Goal: Information Seeking & Learning: Learn about a topic

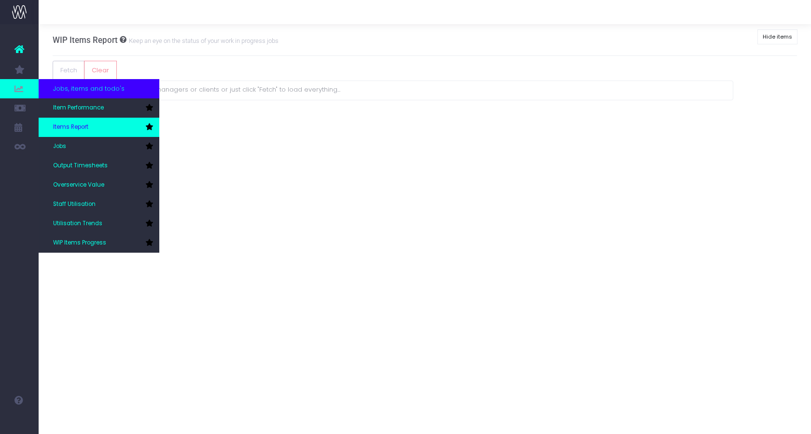
click at [100, 130] on link "Items Report" at bounding box center [99, 127] width 121 height 19
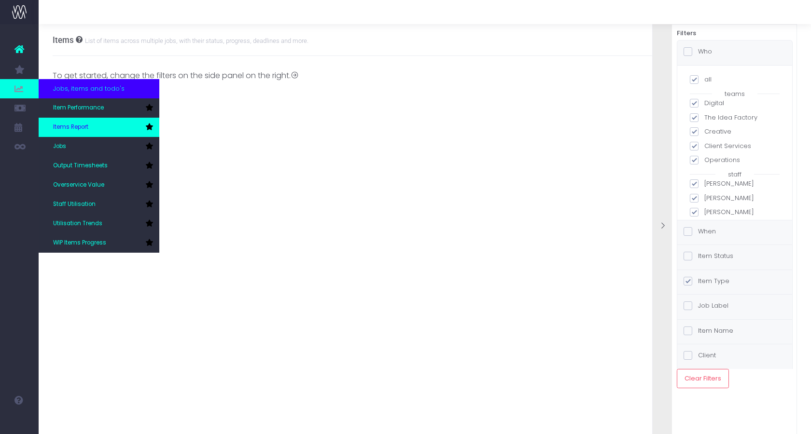
click at [106, 132] on link "Items Report" at bounding box center [99, 127] width 121 height 19
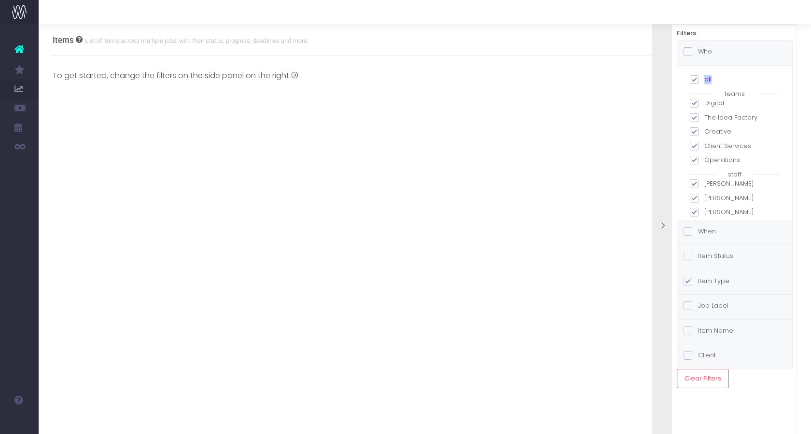
click at [698, 75] on label "all" at bounding box center [735, 80] width 90 height 10
click at [698, 77] on span at bounding box center [694, 79] width 9 height 9
click at [704, 77] on input "all" at bounding box center [707, 78] width 6 height 6
checkbox input "false"
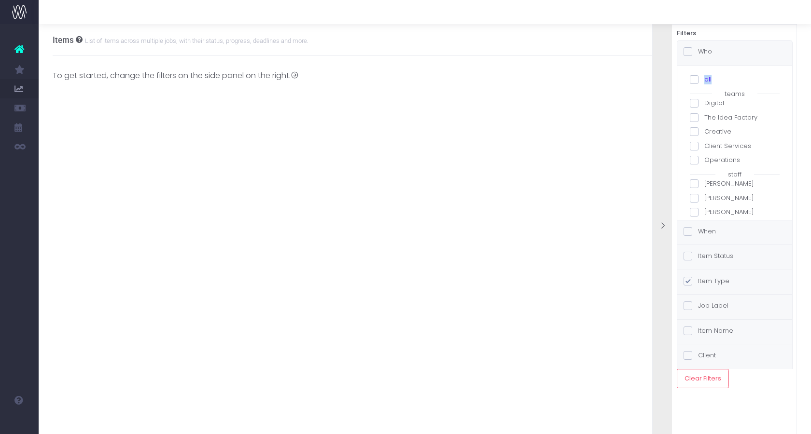
checkbox input "false"
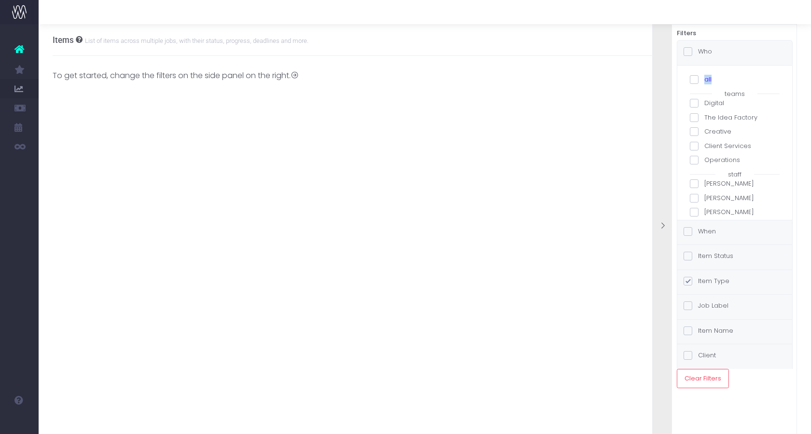
checkbox input "false"
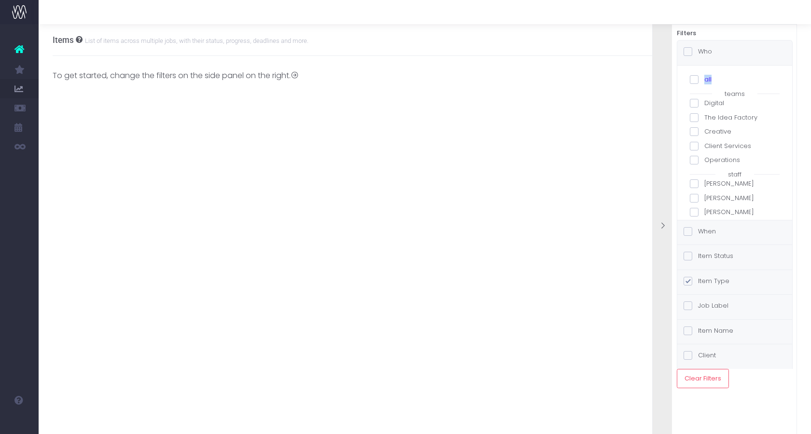
checkbox input "false"
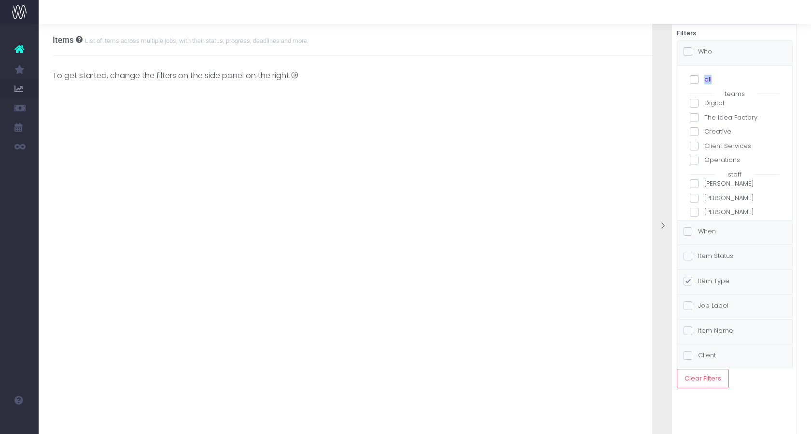
checkbox input "false"
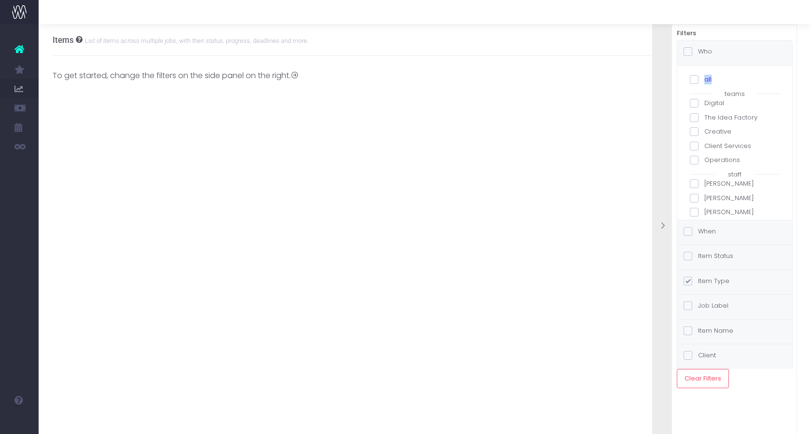
checkbox input "false"
click at [697, 182] on span at bounding box center [694, 184] width 9 height 9
click at [704, 182] on input "Adam Puddicombe" at bounding box center [707, 182] width 6 height 6
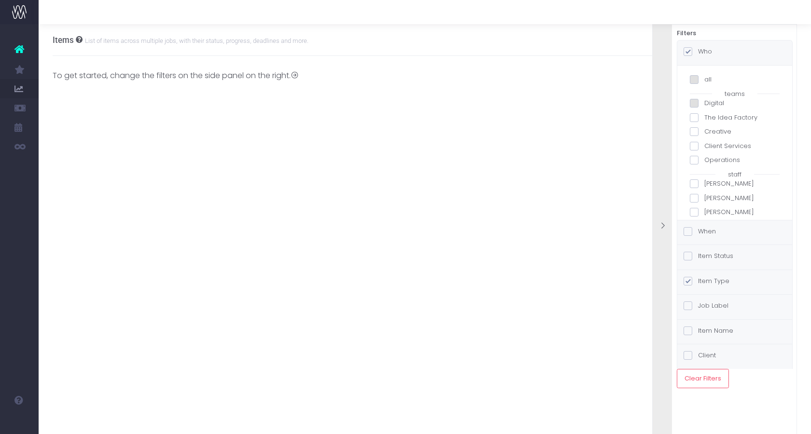
checkbox input "true"
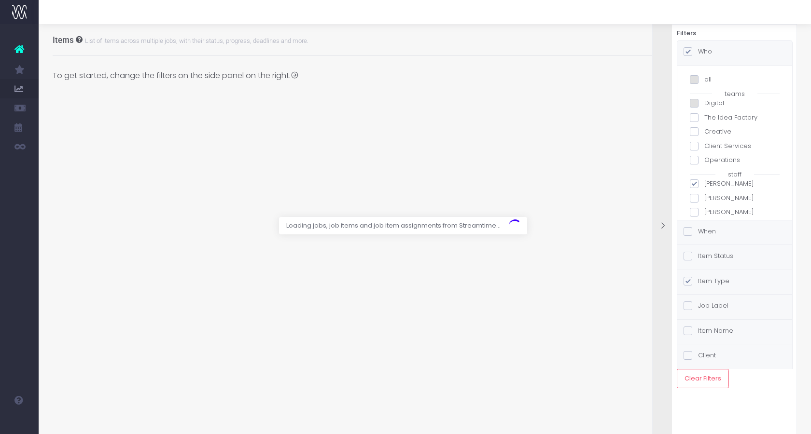
click at [692, 234] on span at bounding box center [688, 231] width 9 height 9
click at [698, 233] on input "When" at bounding box center [701, 230] width 6 height 6
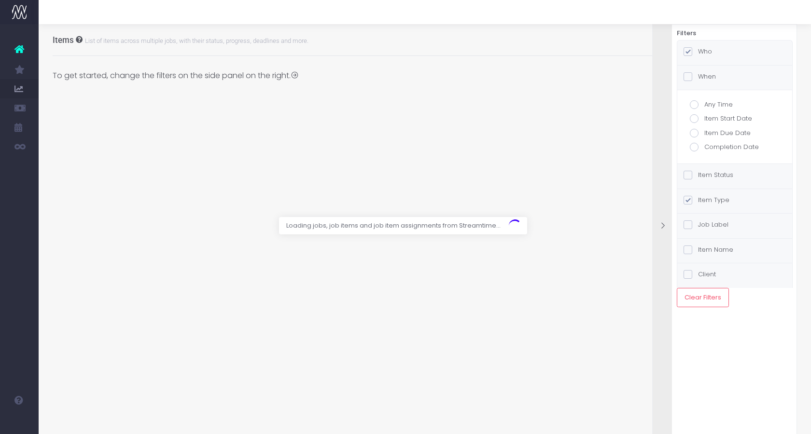
click at [699, 132] on label "Item Due Date" at bounding box center [735, 133] width 90 height 10
click at [704, 132] on input "Item Due Date" at bounding box center [707, 131] width 6 height 6
radio input "true"
checkbox input "true"
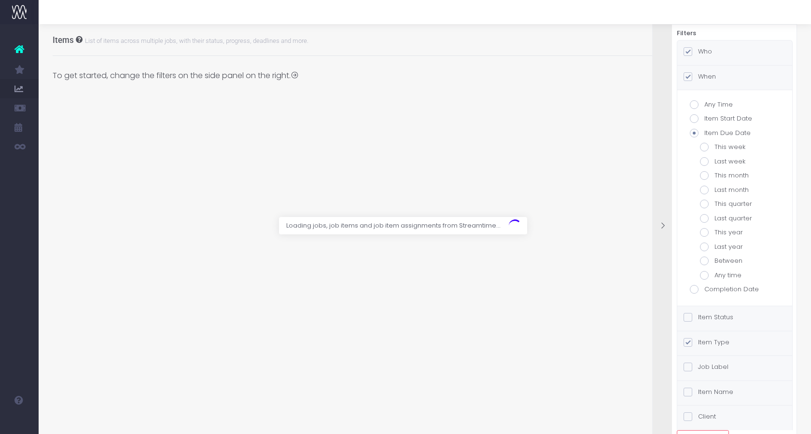
click at [702, 146] on span at bounding box center [704, 147] width 9 height 9
click at [714, 146] on input "This week" at bounding box center [717, 145] width 6 height 6
radio input "true"
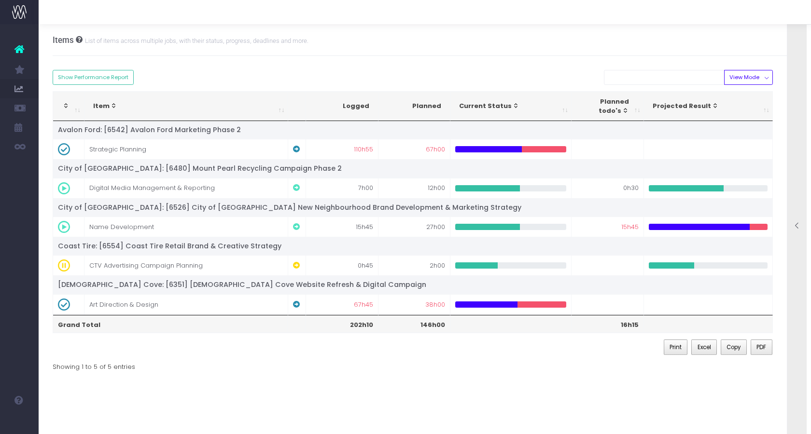
click at [5, 206] on div "Account Warning You are on a paid plan. My Favourites You have no favourites Jo…" at bounding box center [19, 229] width 39 height 410
click at [759, 66] on div "To get started, change the filters on the side panel on the right. Staff Name T…" at bounding box center [425, 221] width 745 height 330
click at [762, 75] on button "View Mode" at bounding box center [748, 77] width 49 height 15
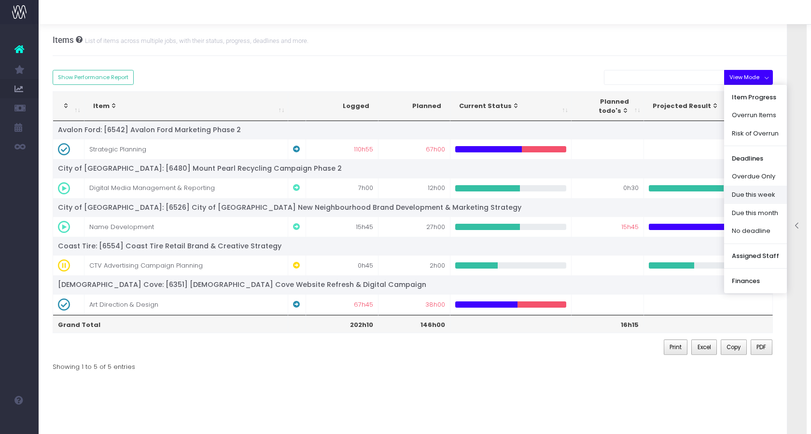
click at [756, 193] on link "Due this week" at bounding box center [755, 195] width 63 height 18
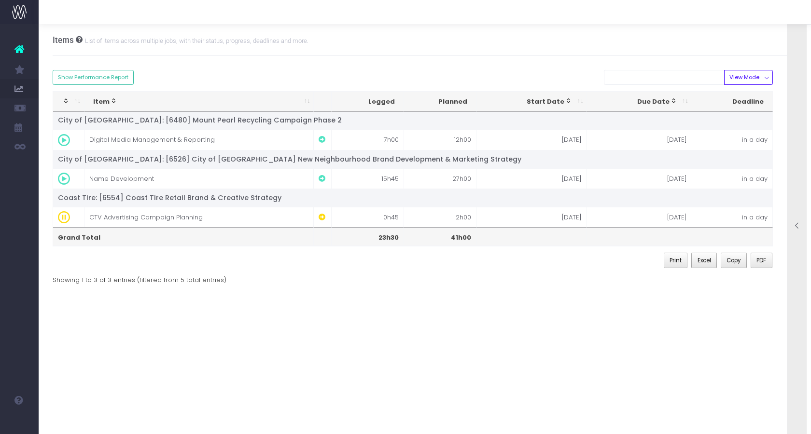
click at [800, 92] on div at bounding box center [796, 227] width 19 height 434
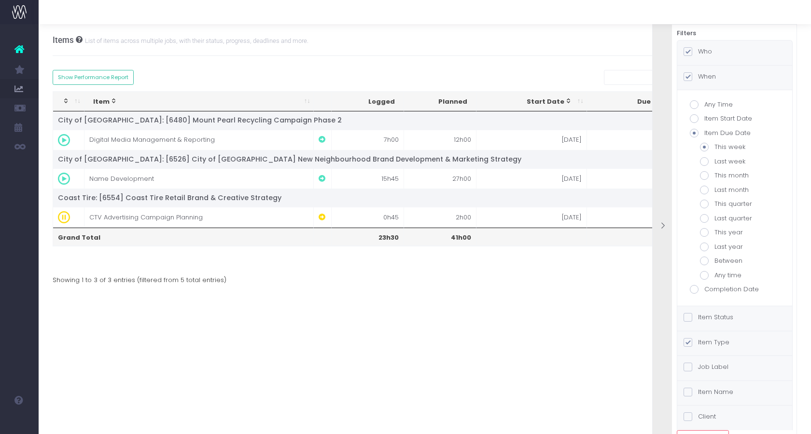
click at [714, 50] on div "Who" at bounding box center [734, 53] width 115 height 25
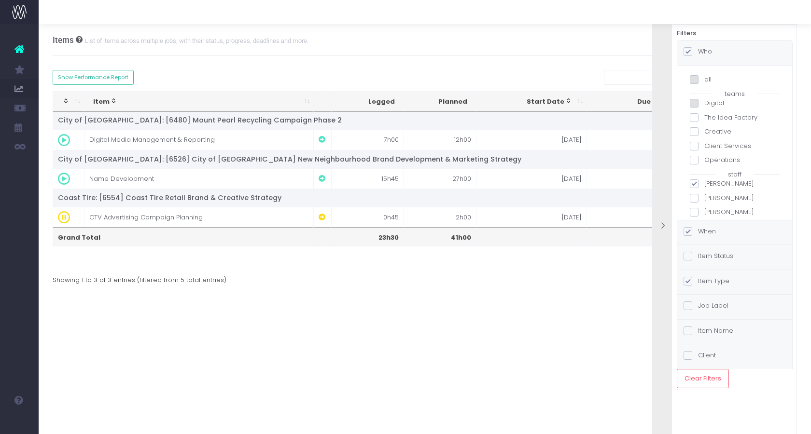
click at [718, 183] on label "Adam Puddicombe" at bounding box center [735, 184] width 90 height 10
click at [711, 183] on input "Adam Puddicombe" at bounding box center [707, 182] width 6 height 6
checkbox input "false"
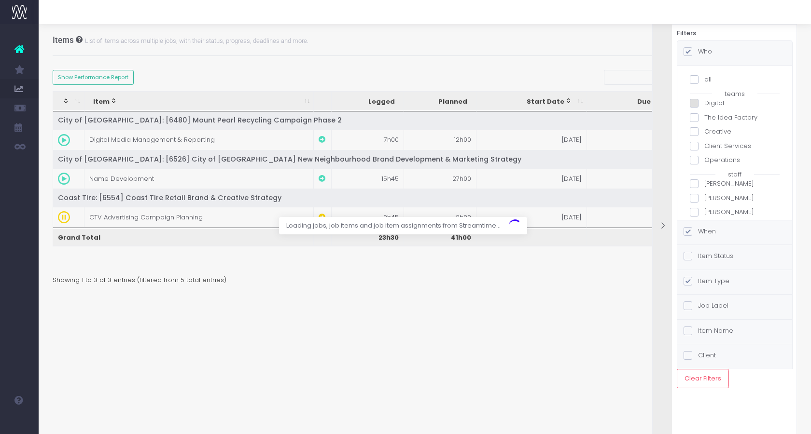
scroll to position [48, 0]
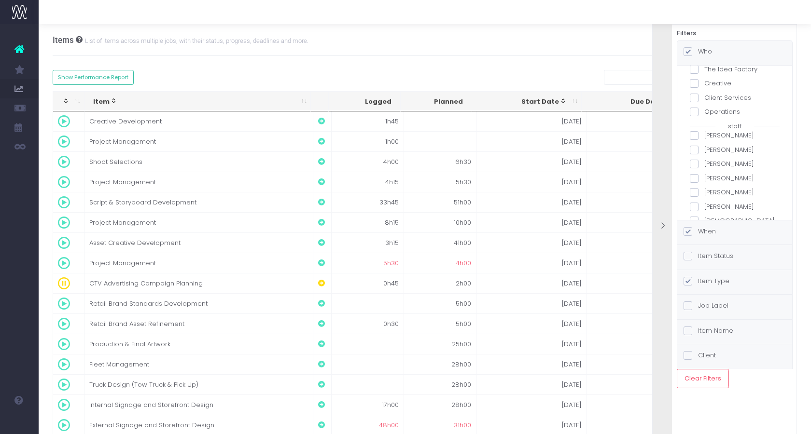
click at [714, 178] on label "Brad Pretty" at bounding box center [735, 179] width 90 height 10
click at [711, 178] on input "Brad Pretty" at bounding box center [707, 177] width 6 height 6
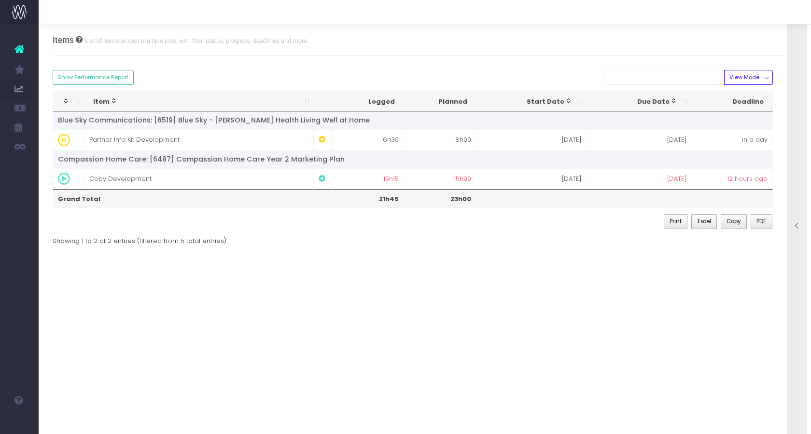
click at [804, 163] on div at bounding box center [796, 227] width 19 height 434
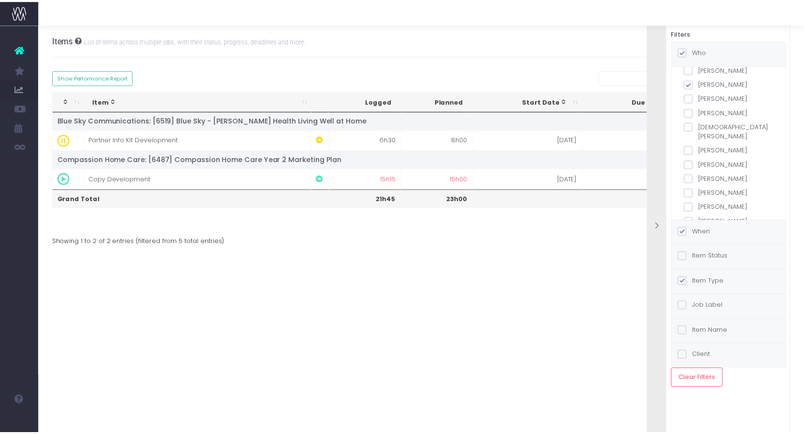
scroll to position [145, 0]
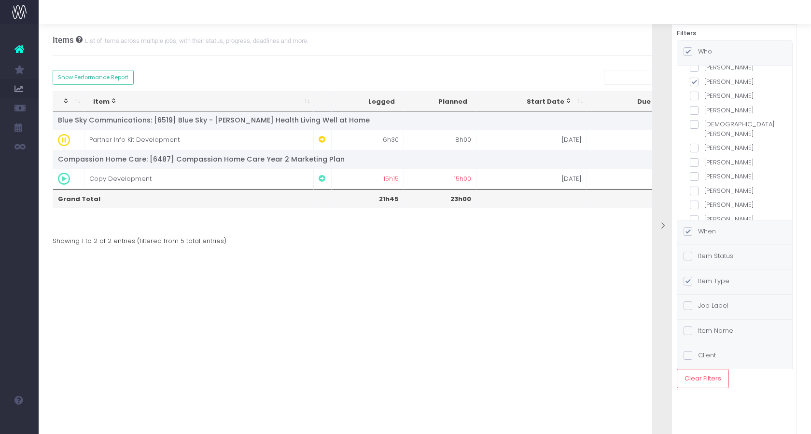
click at [722, 80] on label "Brad Pretty" at bounding box center [735, 82] width 90 height 10
click at [711, 80] on input "Brad Pretty" at bounding box center [707, 80] width 6 height 6
checkbox input "false"
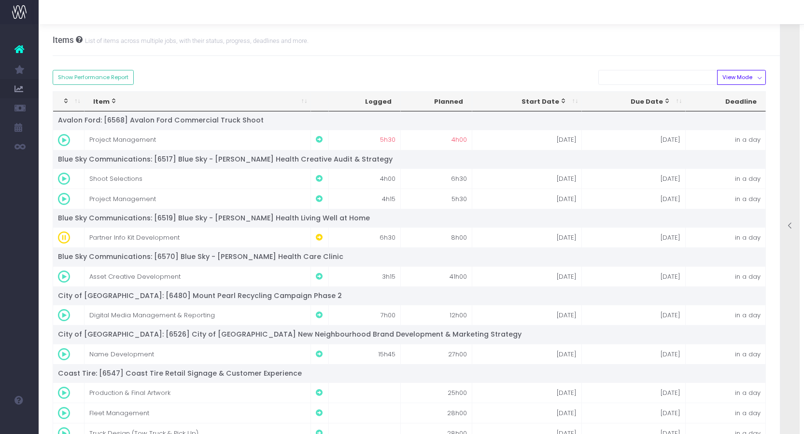
click at [792, 164] on div at bounding box center [789, 227] width 19 height 434
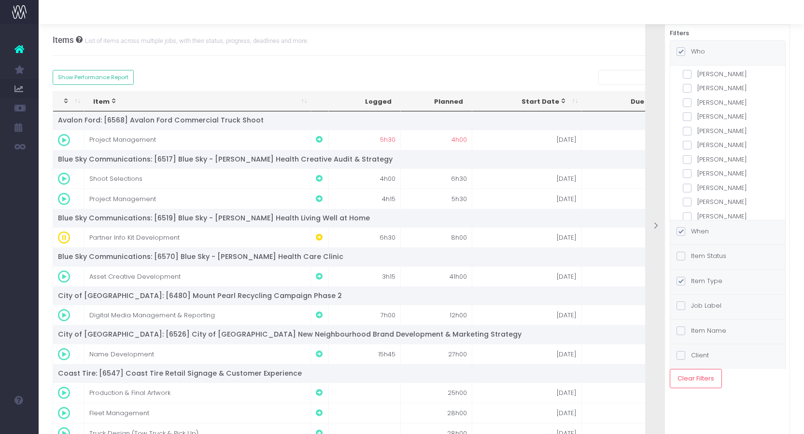
scroll to position [237, 0]
click at [723, 166] on label "Scott Shannahan" at bounding box center [728, 171] width 90 height 10
click at [703, 166] on input "Scott Shannahan" at bounding box center [700, 169] width 6 height 6
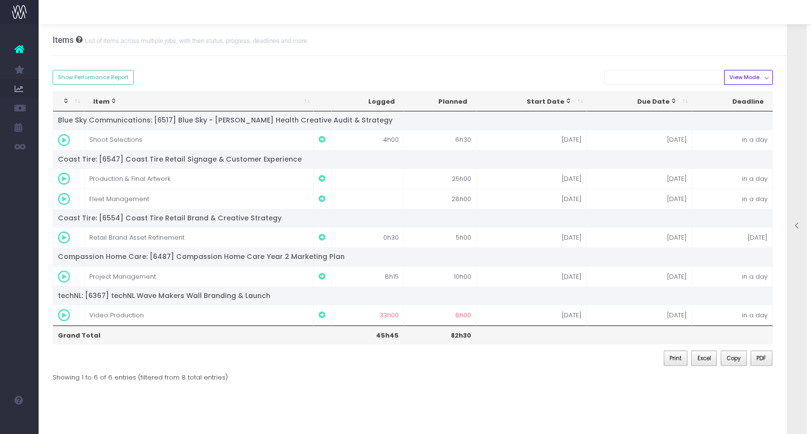
click at [802, 114] on div at bounding box center [796, 227] width 19 height 434
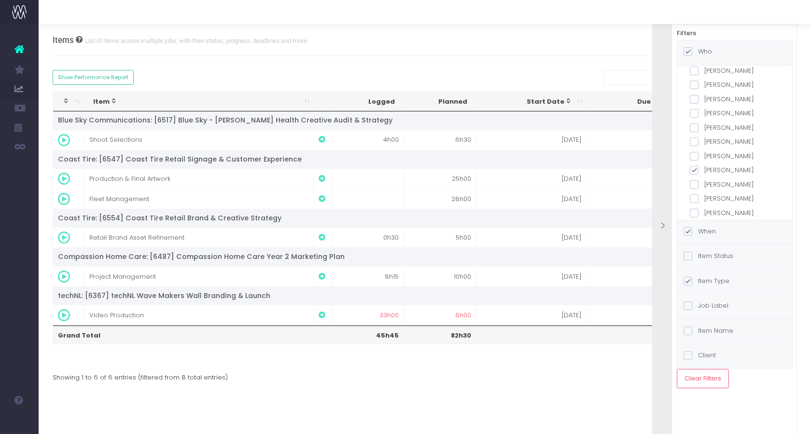
click at [727, 166] on label "Scott Shannahan" at bounding box center [735, 171] width 90 height 10
click at [711, 166] on input "Scott Shannahan" at bounding box center [707, 169] width 6 height 6
checkbox input "false"
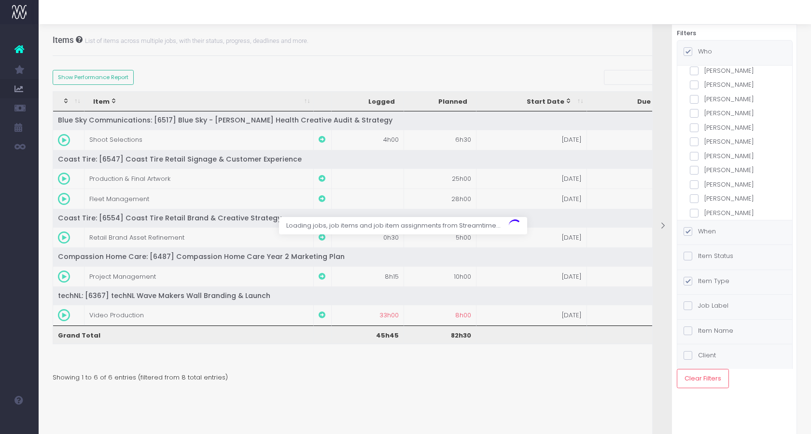
click at [723, 180] on label "Sean Cadigan" at bounding box center [735, 185] width 90 height 10
click at [711, 180] on input "Sean Cadigan" at bounding box center [707, 183] width 6 height 6
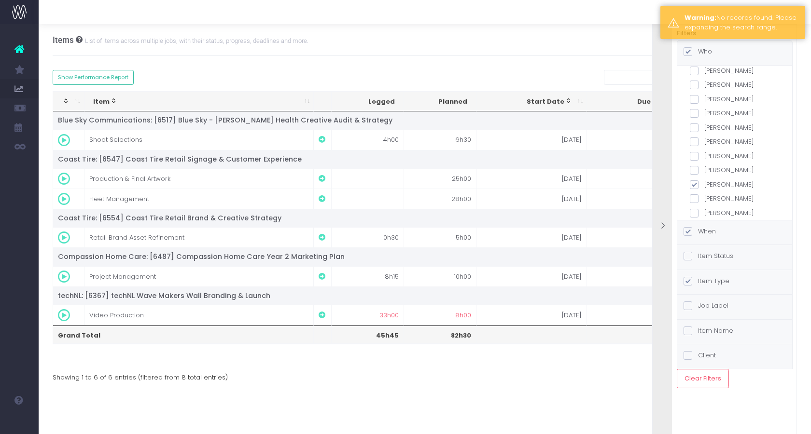
click at [707, 180] on label "Sean Cadigan" at bounding box center [735, 185] width 90 height 10
click at [707, 180] on input "Sean Cadigan" at bounding box center [707, 183] width 6 height 6
checkbox input "false"
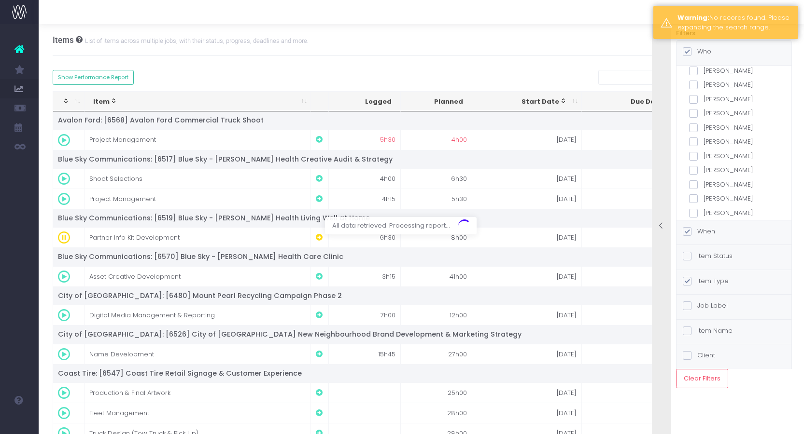
click at [707, 134] on body "Oh my... this is bad. wayahead wasn't able to load this page. Please contact su…" at bounding box center [402, 217] width 804 height 434
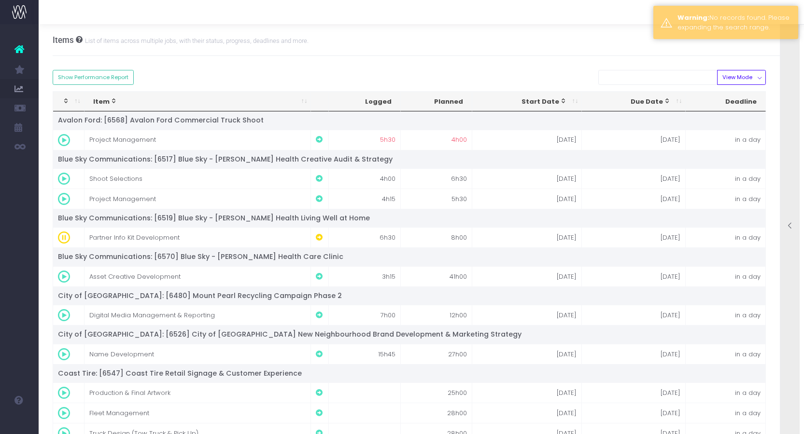
click at [793, 126] on div at bounding box center [789, 227] width 19 height 434
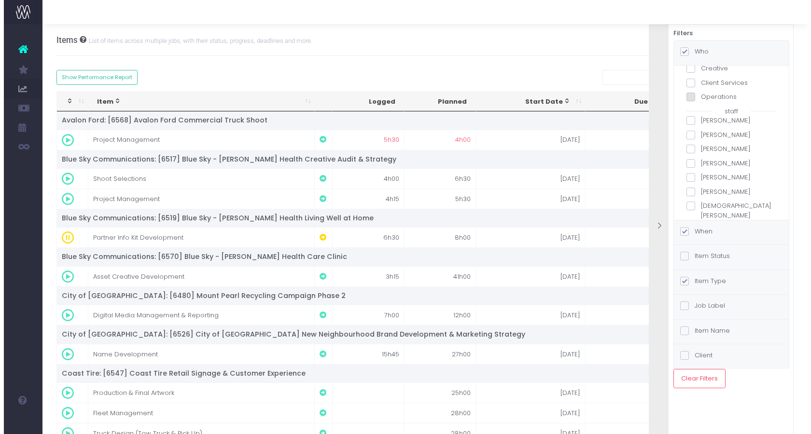
scroll to position [0, 0]
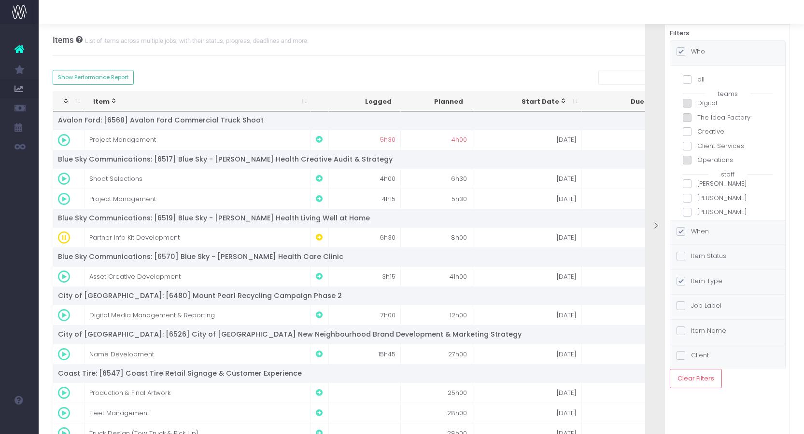
click at [694, 195] on label "Alexandra Clarke" at bounding box center [728, 199] width 90 height 10
click at [697, 195] on input "Alexandra Clarke" at bounding box center [700, 197] width 6 height 6
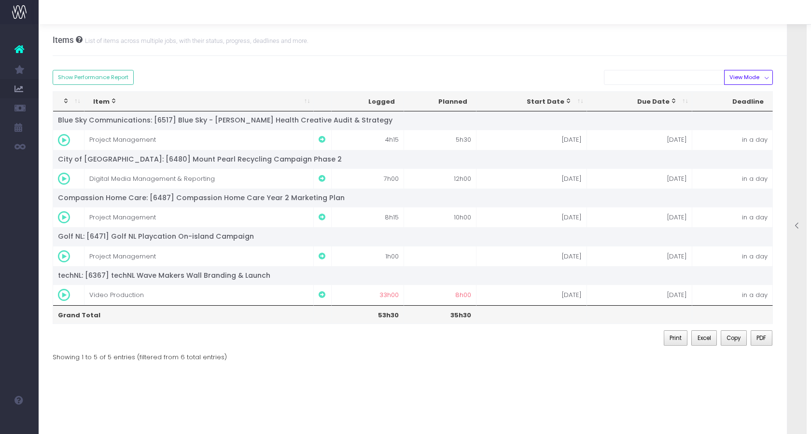
click at [199, 419] on div "Items List of items across multiple jobs, with their status, progress, deadline…" at bounding box center [425, 229] width 772 height 410
click at [795, 142] on div at bounding box center [796, 227] width 19 height 434
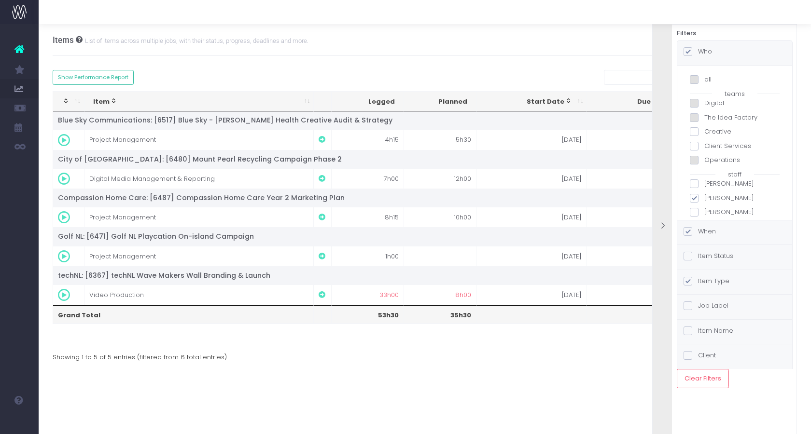
click at [702, 196] on label "Alexandra Clarke" at bounding box center [735, 199] width 90 height 10
click at [704, 196] on input "Alexandra Clarke" at bounding box center [707, 197] width 6 height 6
checkbox input "false"
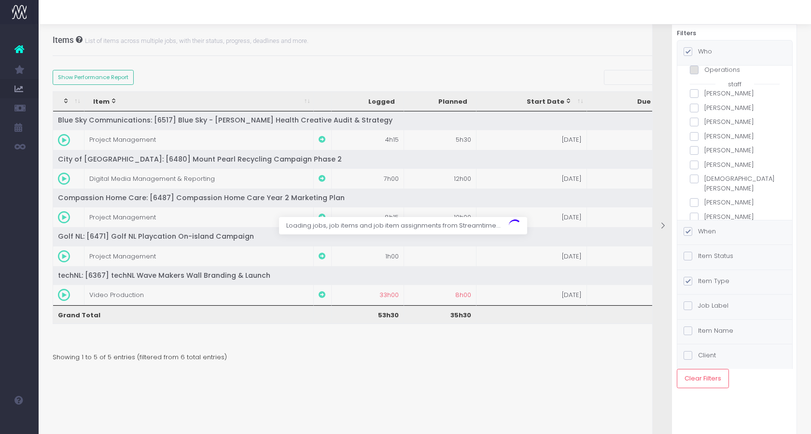
scroll to position [97, 0]
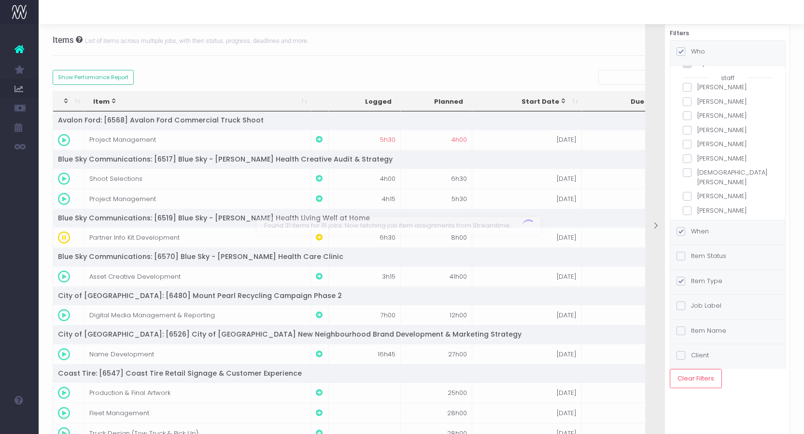
click at [704, 114] on label "Anna Bullock" at bounding box center [728, 116] width 90 height 10
click at [703, 114] on input "Anna Bullock" at bounding box center [700, 114] width 6 height 6
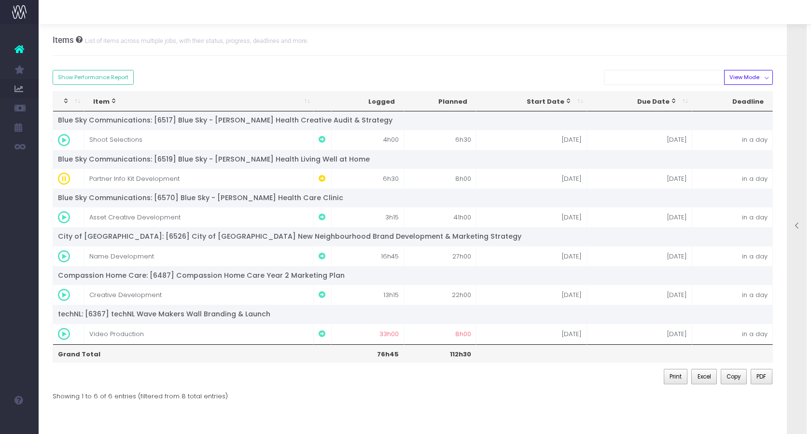
click at [804, 101] on div at bounding box center [796, 227] width 19 height 434
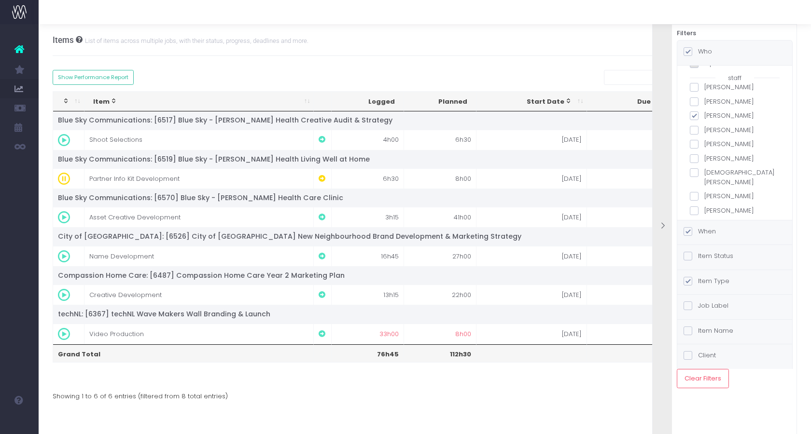
click at [706, 112] on label "Anna Bullock" at bounding box center [735, 116] width 90 height 10
click at [706, 112] on input "Anna Bullock" at bounding box center [707, 114] width 6 height 6
checkbox input "false"
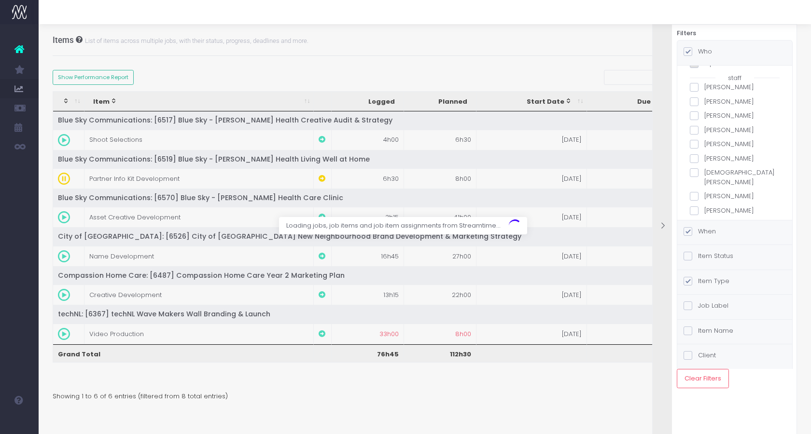
click at [708, 131] on label "Brad Pretty" at bounding box center [735, 131] width 90 height 10
click at [708, 131] on input "Brad Pretty" at bounding box center [707, 129] width 6 height 6
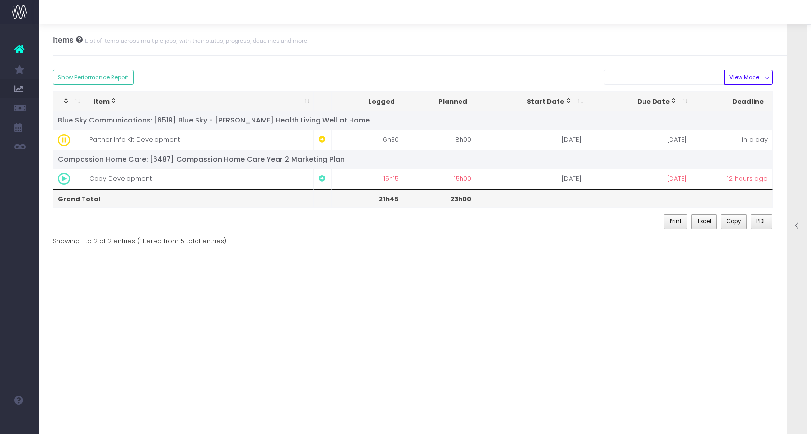
click at [804, 125] on div at bounding box center [796, 227] width 19 height 434
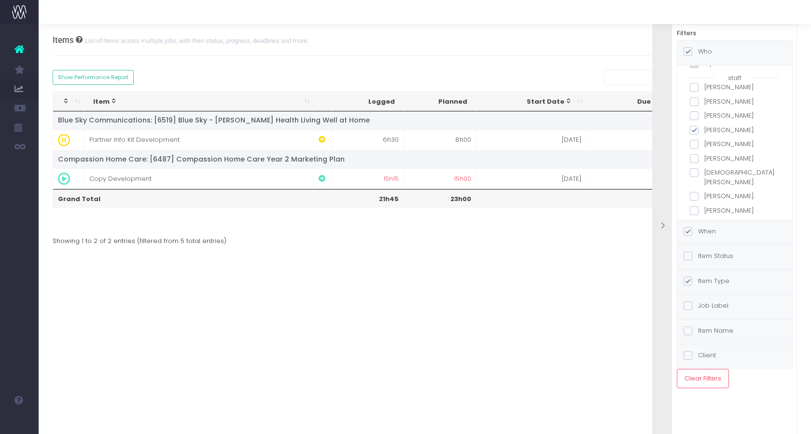
click at [726, 129] on label "Brad Pretty" at bounding box center [735, 131] width 90 height 10
click at [711, 129] on input "Brad Pretty" at bounding box center [707, 129] width 6 height 6
checkbox input "false"
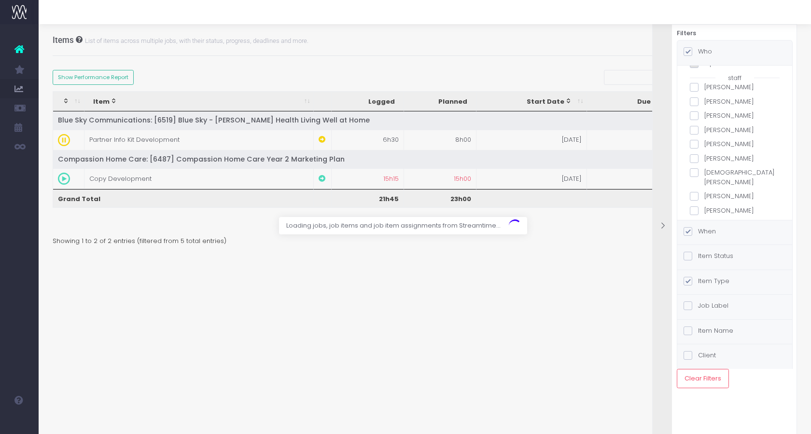
click at [727, 140] on label "Brianna Young" at bounding box center [735, 145] width 90 height 10
click at [711, 140] on input "Brianna Young" at bounding box center [707, 143] width 6 height 6
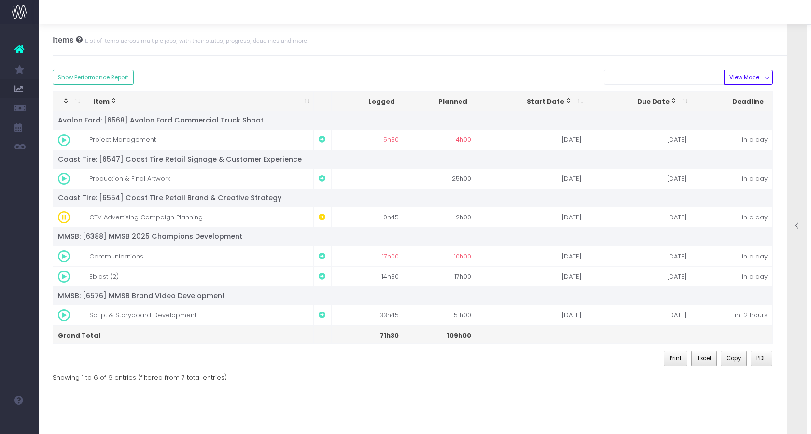
click at [793, 123] on div at bounding box center [796, 227] width 19 height 434
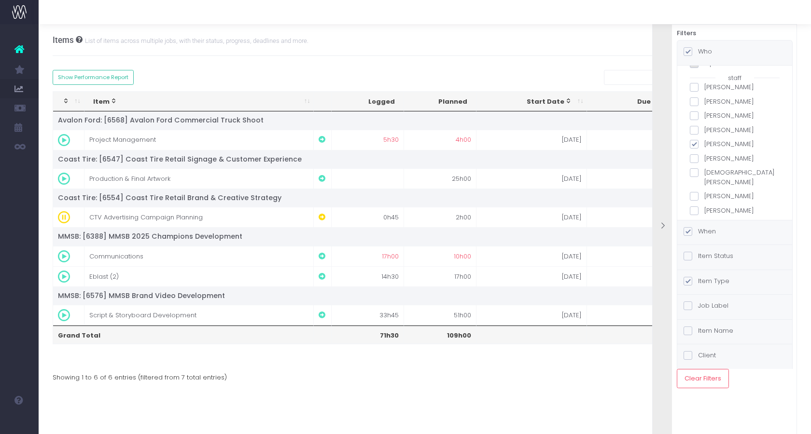
click at [699, 144] on label "Brianna Young" at bounding box center [735, 145] width 90 height 10
click at [704, 144] on input "Brianna Young" at bounding box center [707, 143] width 6 height 6
checkbox input "false"
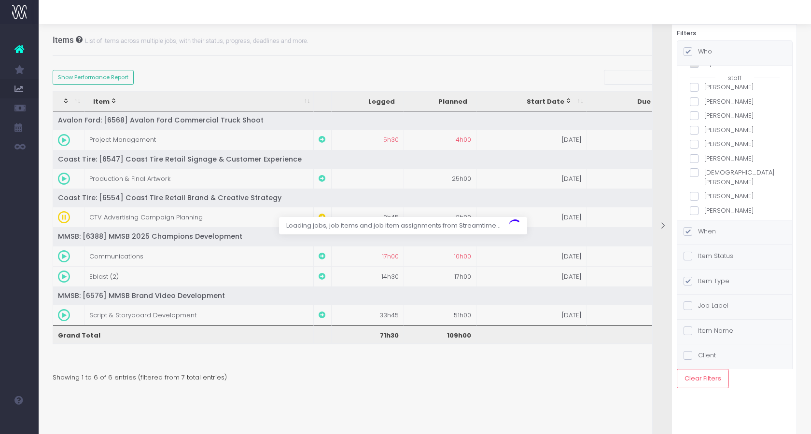
click at [697, 159] on label "Brittany Barry" at bounding box center [735, 159] width 90 height 10
click at [704, 159] on input "Brittany Barry" at bounding box center [707, 157] width 6 height 6
checkbox input "true"
